Goal: Information Seeking & Learning: Learn about a topic

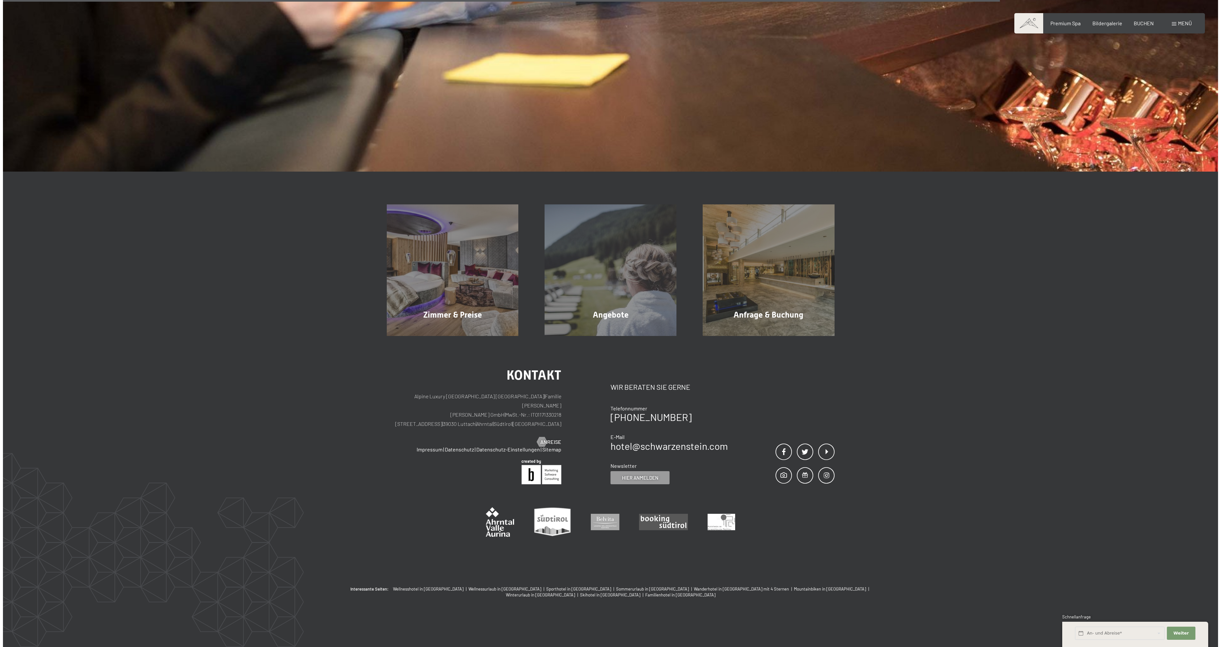
scroll to position [1708, 0]
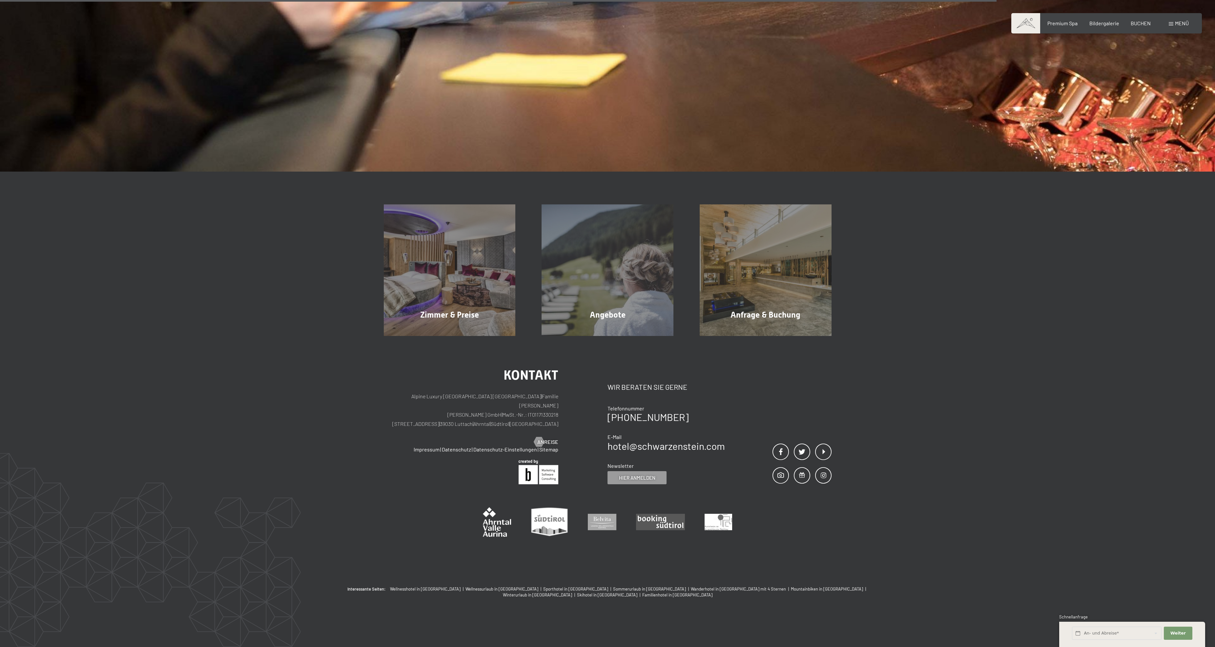
click at [1169, 26] on span at bounding box center [1171, 23] width 5 height 3
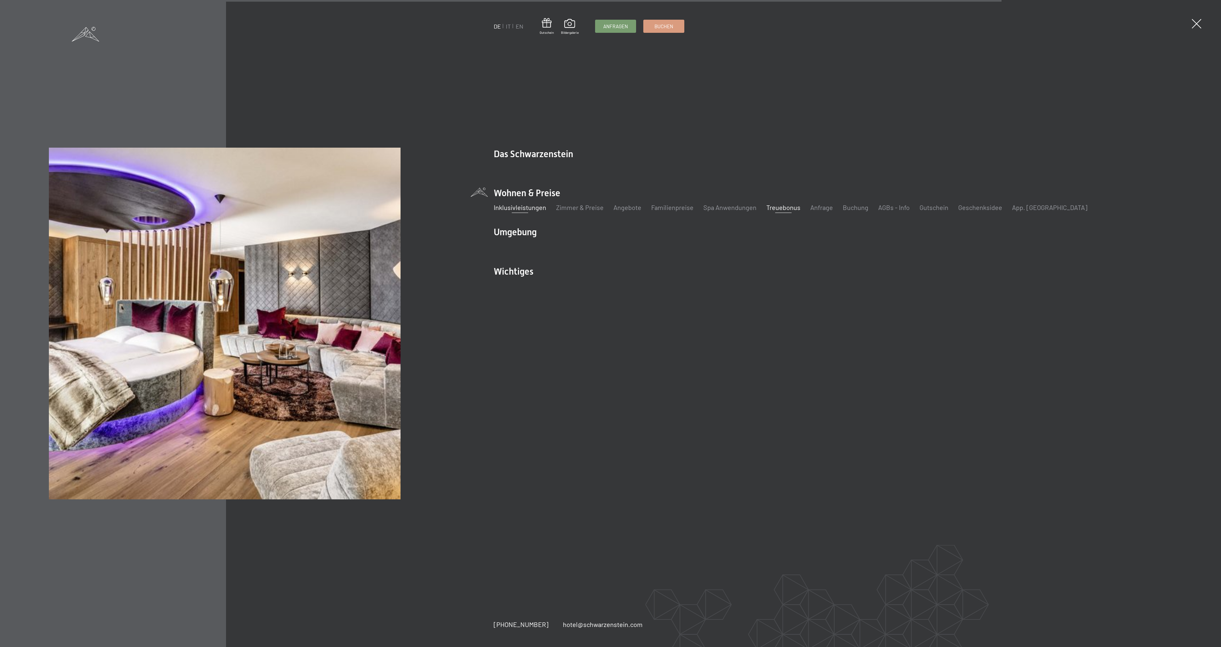
click at [800, 211] on link "Treuebonus" at bounding box center [783, 207] width 34 height 8
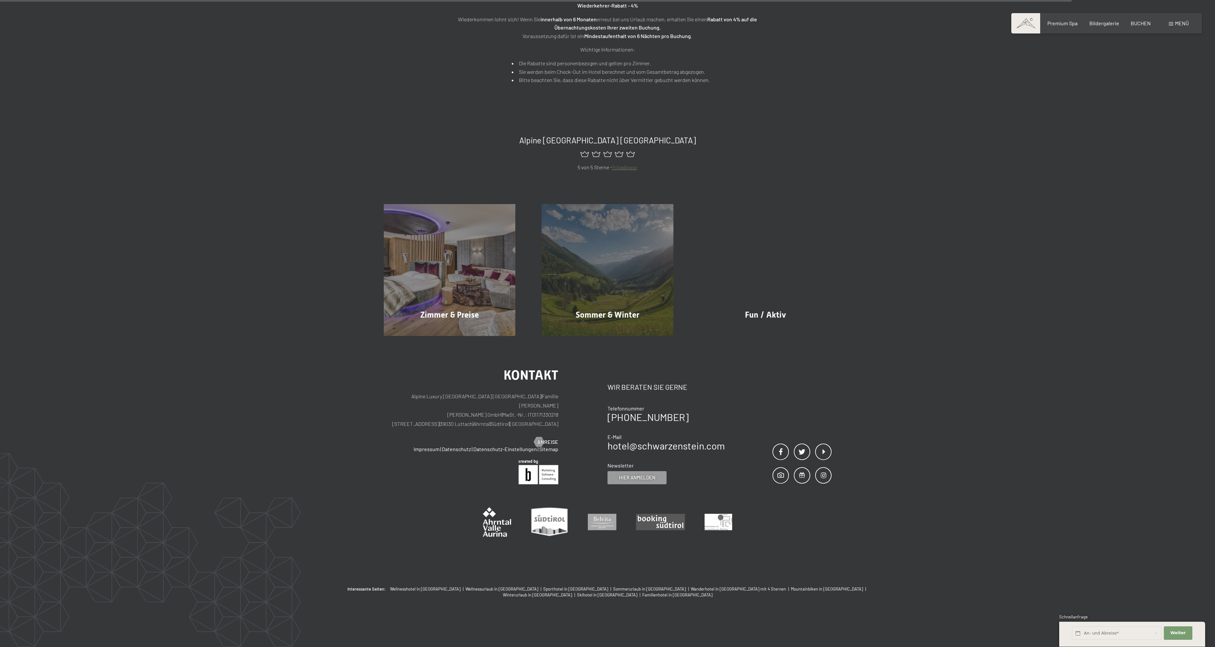
scroll to position [855, 0]
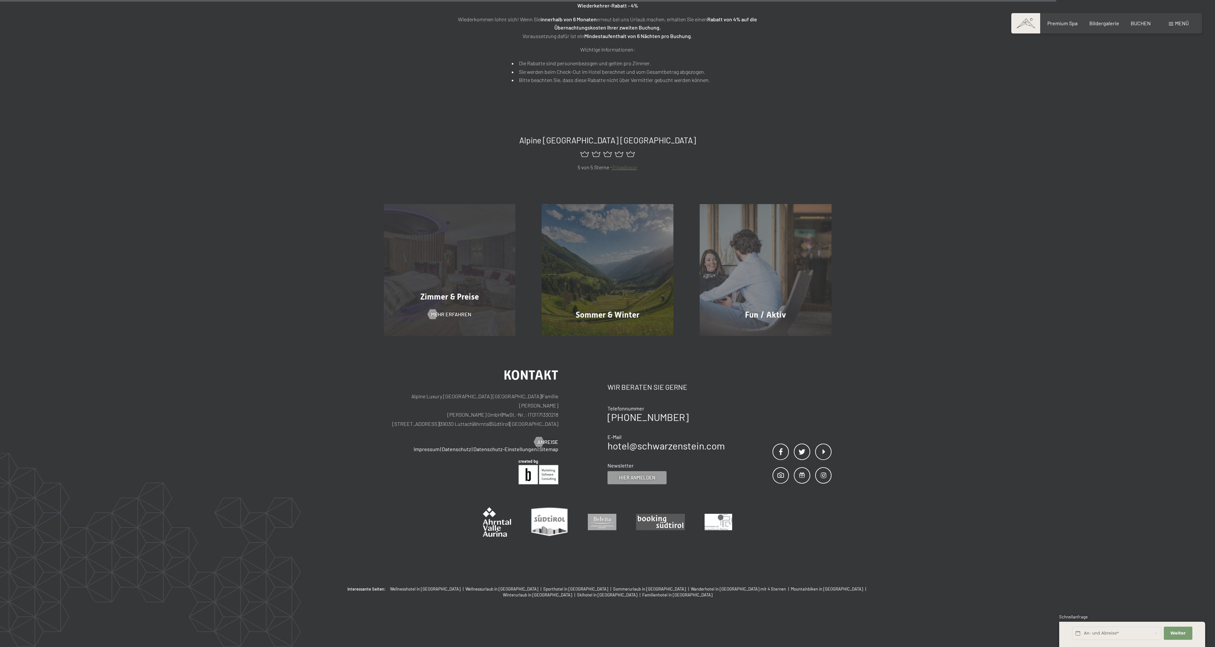
click at [371, 204] on div "Zimmer & Preise Mehr erfahren" at bounding box center [450, 270] width 158 height 132
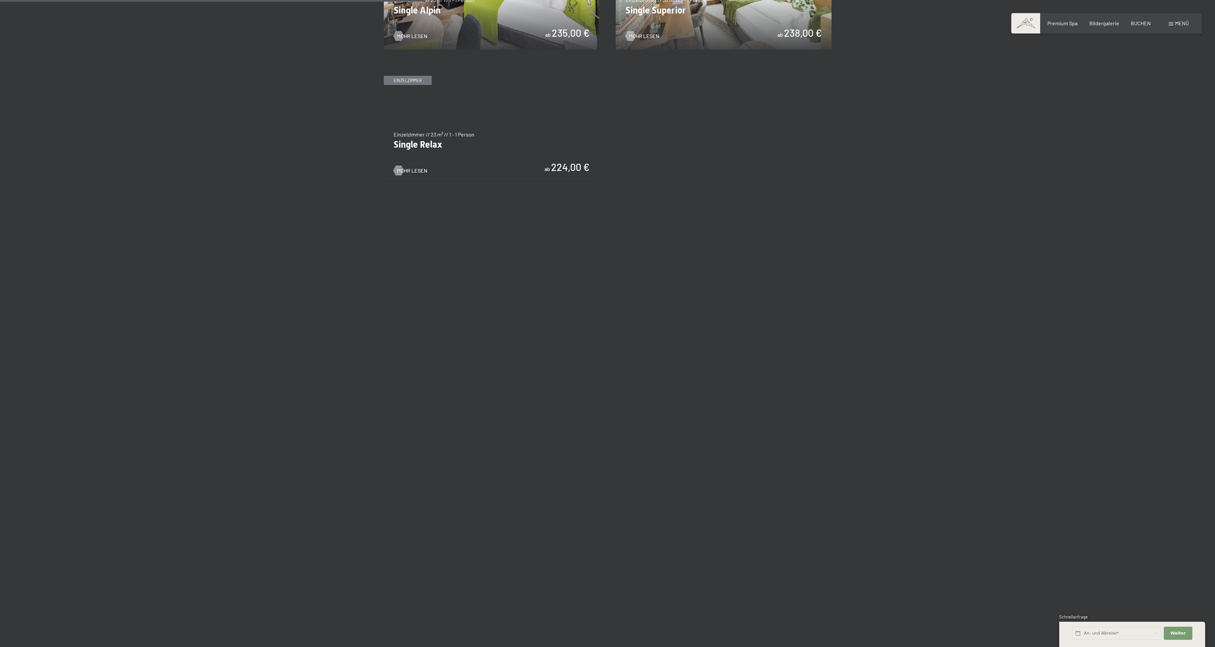
scroll to position [1181, 0]
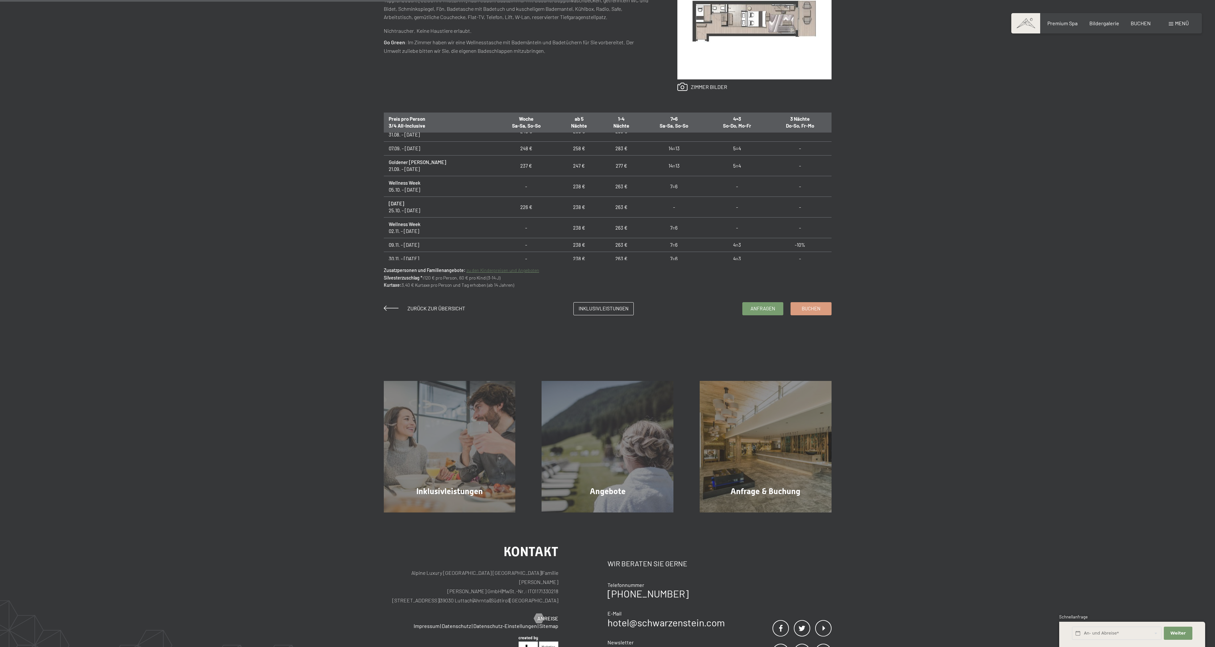
scroll to position [13, 0]
click at [831, 79] on img at bounding box center [754, 21] width 154 height 115
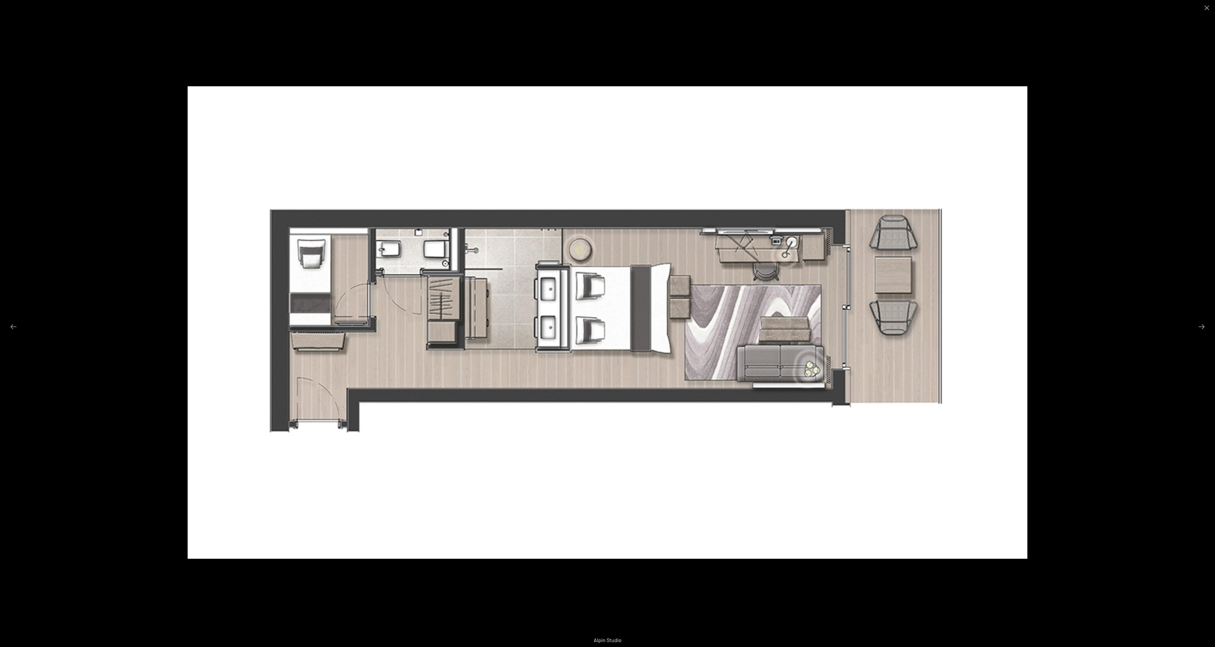
scroll to position [592, 0]
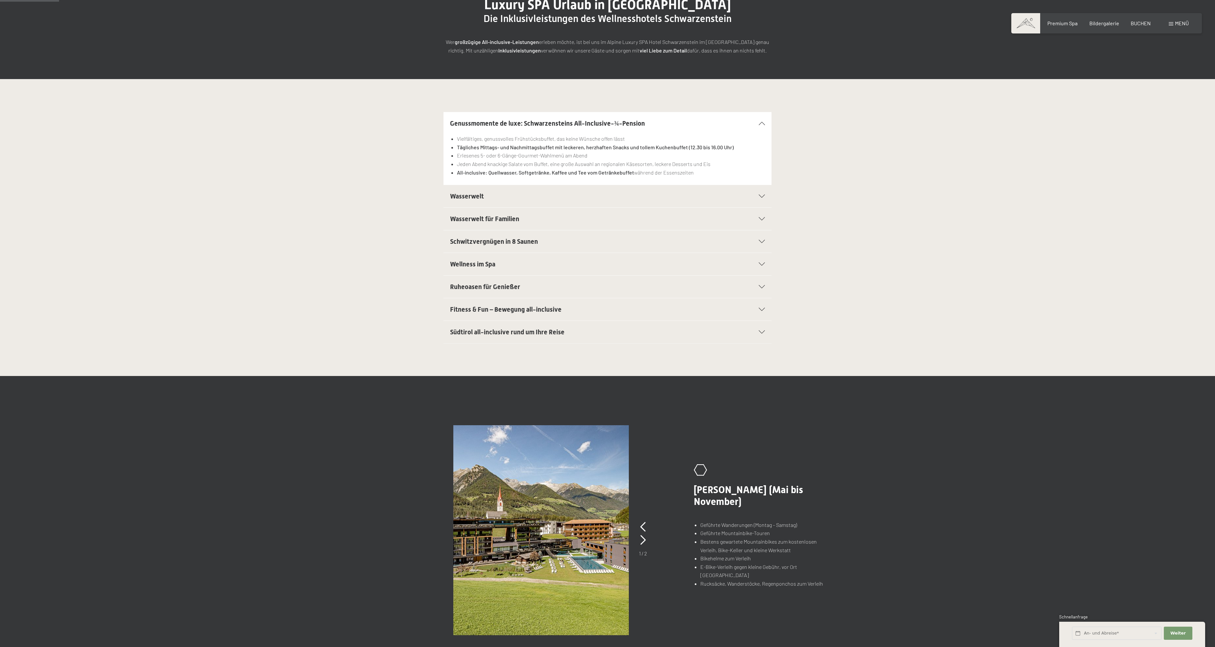
scroll to position [104, 0]
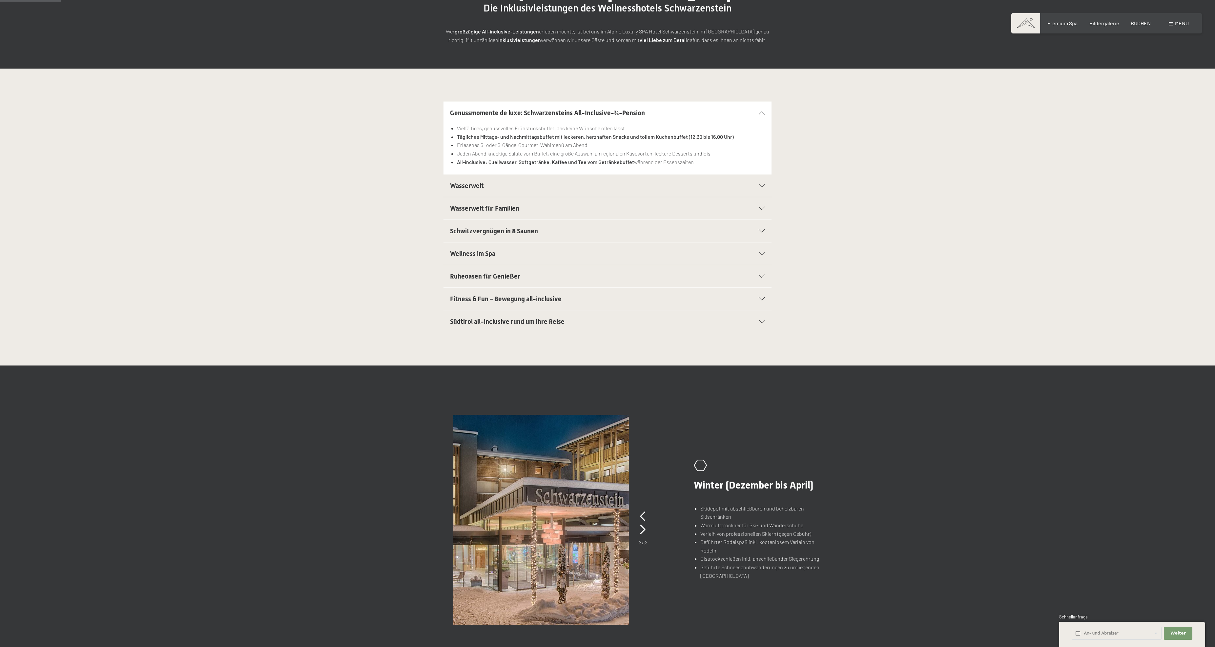
click at [765, 310] on div "Fitness & Fun – Bewegung all-inclusive" at bounding box center [607, 299] width 315 height 22
